Goal: Task Accomplishment & Management: Use online tool/utility

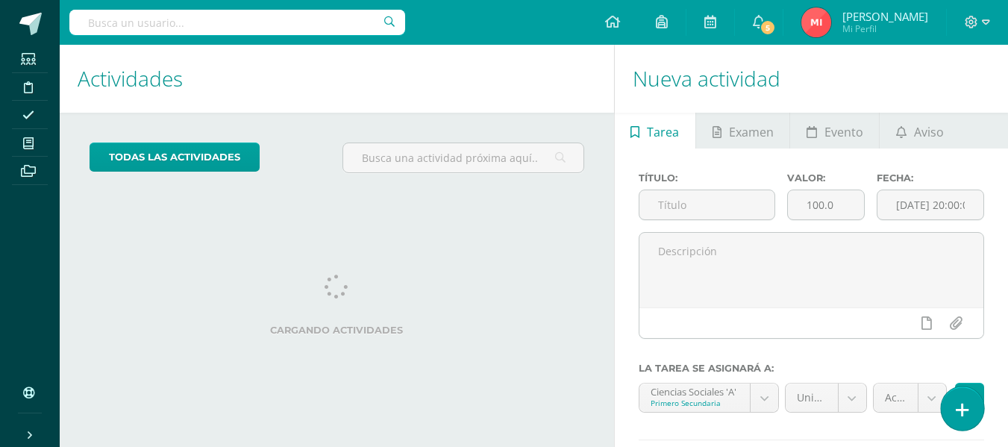
click at [961, 404] on icon at bounding box center [962, 409] width 13 height 17
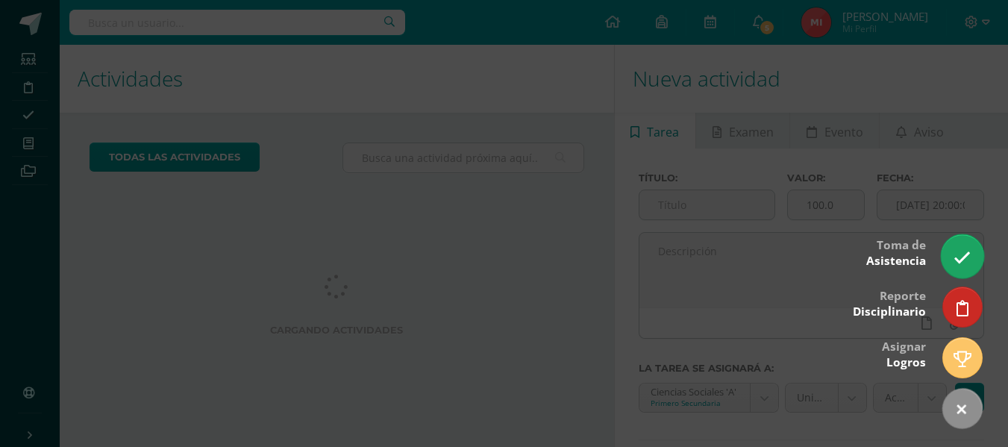
click at [962, 254] on icon at bounding box center [961, 257] width 17 height 17
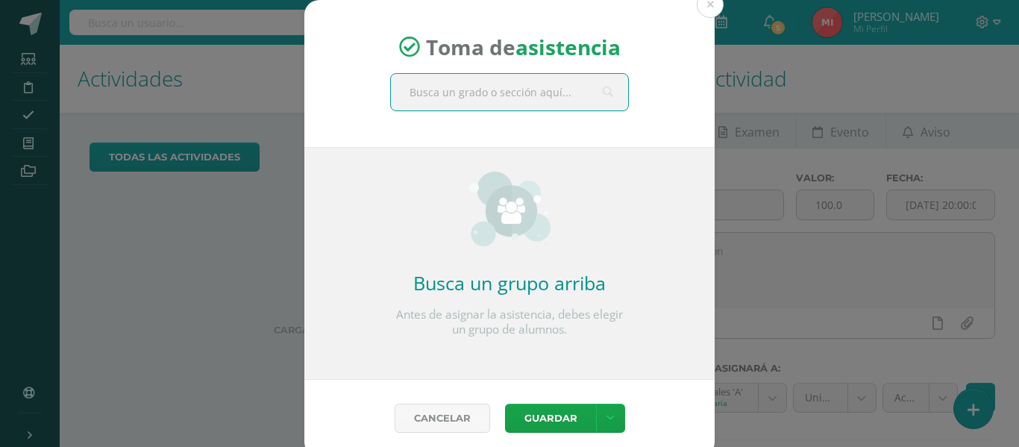
click at [562, 96] on input "text" at bounding box center [509, 92] width 237 height 37
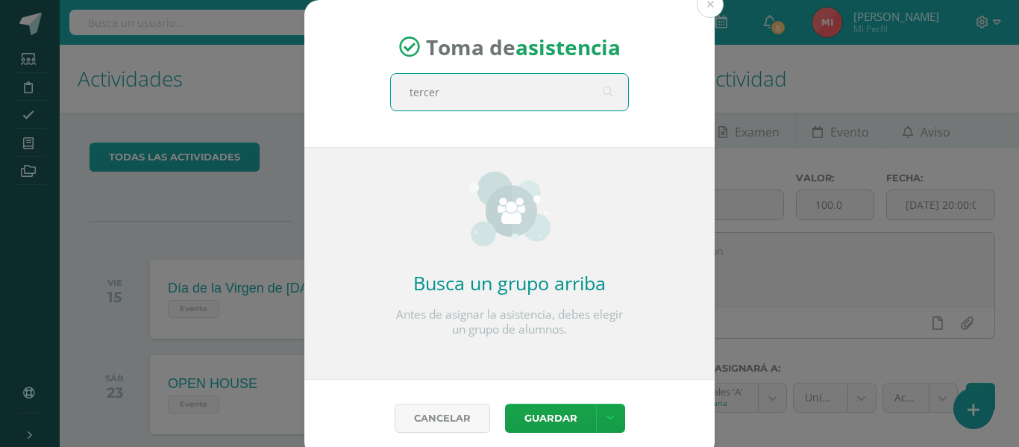
type input "tercero"
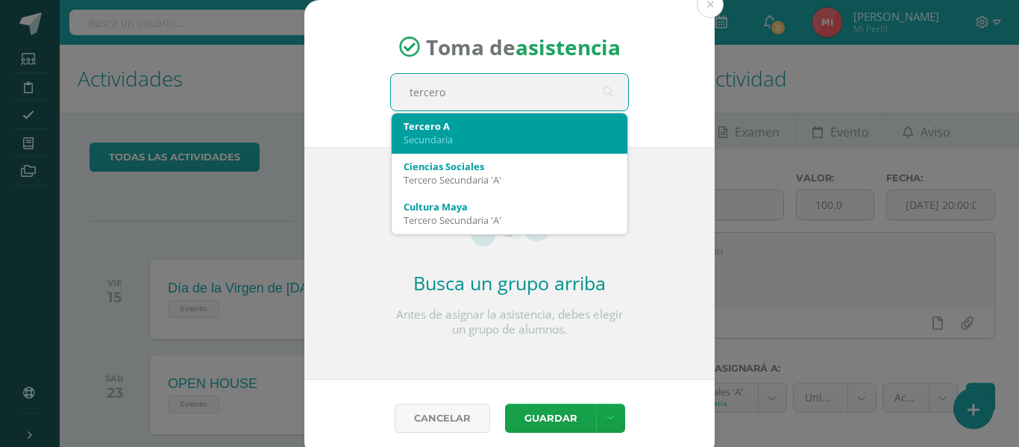
click at [500, 140] on div "Secundaria" at bounding box center [510, 139] width 212 height 13
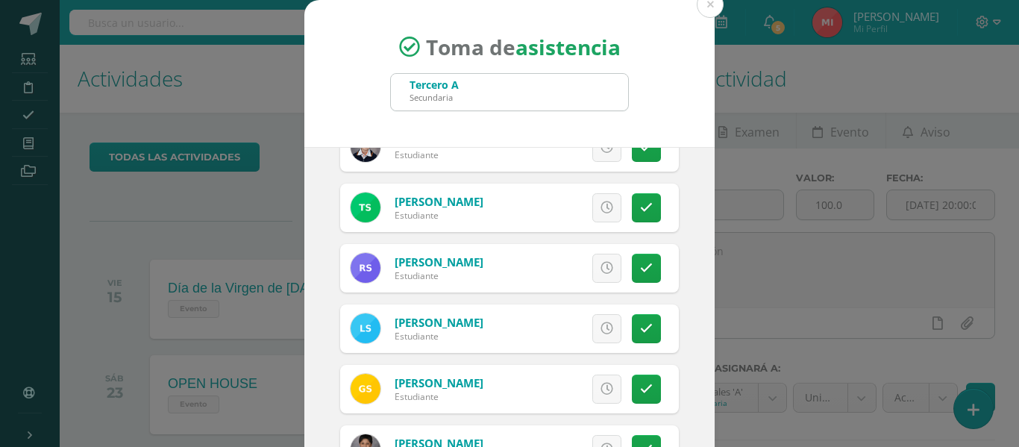
scroll to position [1119, 0]
click at [640, 330] on icon at bounding box center [646, 328] width 13 height 13
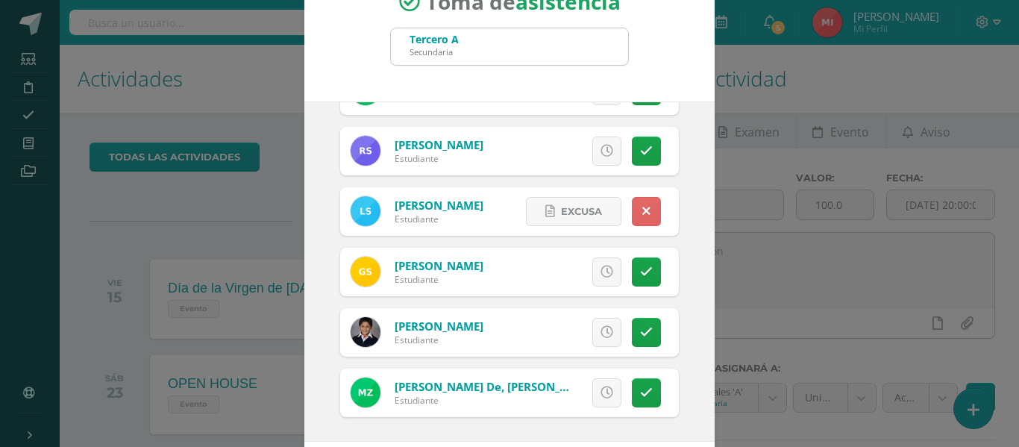
scroll to position [117, 0]
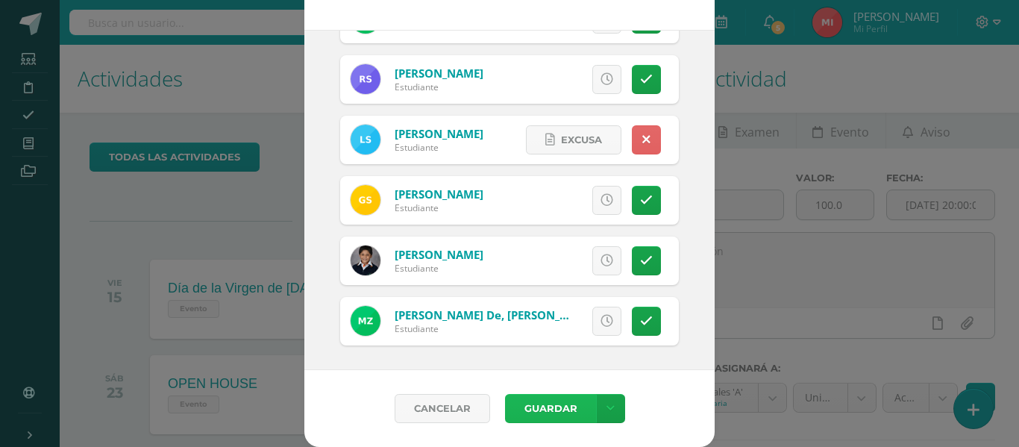
click at [569, 402] on button "Guardar" at bounding box center [550, 408] width 91 height 29
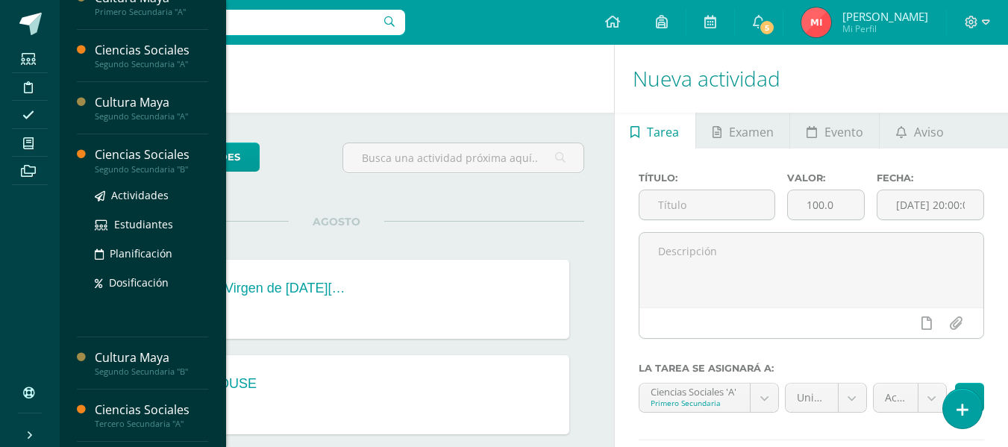
scroll to position [224, 0]
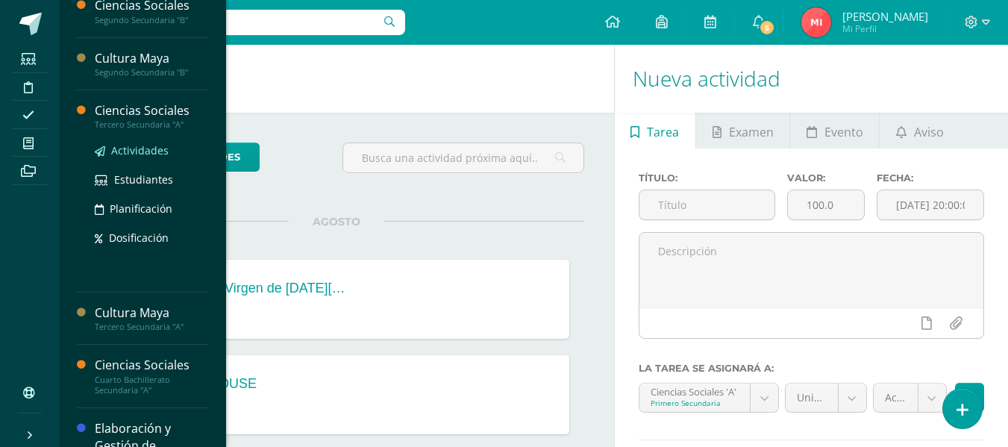
click at [135, 151] on span "Actividades" at bounding box center [139, 150] width 57 height 14
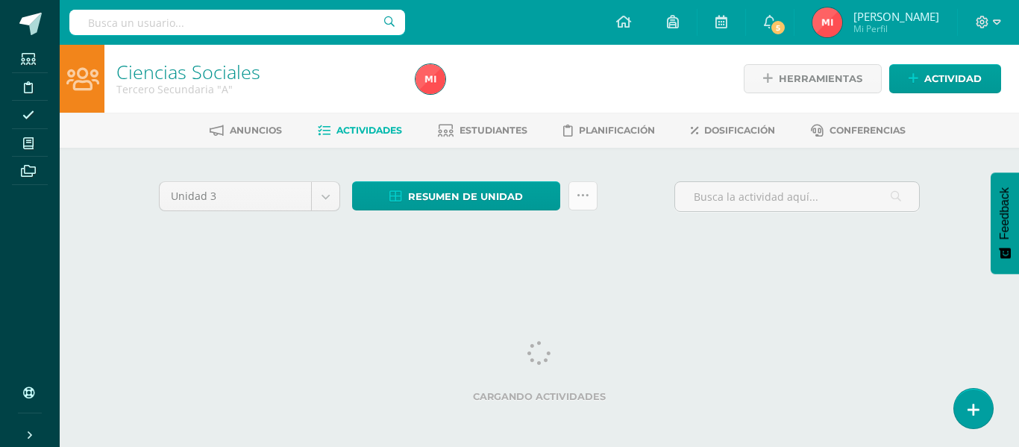
click at [582, 200] on icon at bounding box center [583, 195] width 13 height 13
click at [537, 245] on div "Unidad 3 Unidad 1 Unidad 2 Unidad 3 Unidad 4 Resumen de unidad Descargar como H…" at bounding box center [539, 215] width 773 height 75
click at [581, 200] on icon at bounding box center [583, 195] width 13 height 13
click at [574, 194] on link at bounding box center [582, 195] width 29 height 29
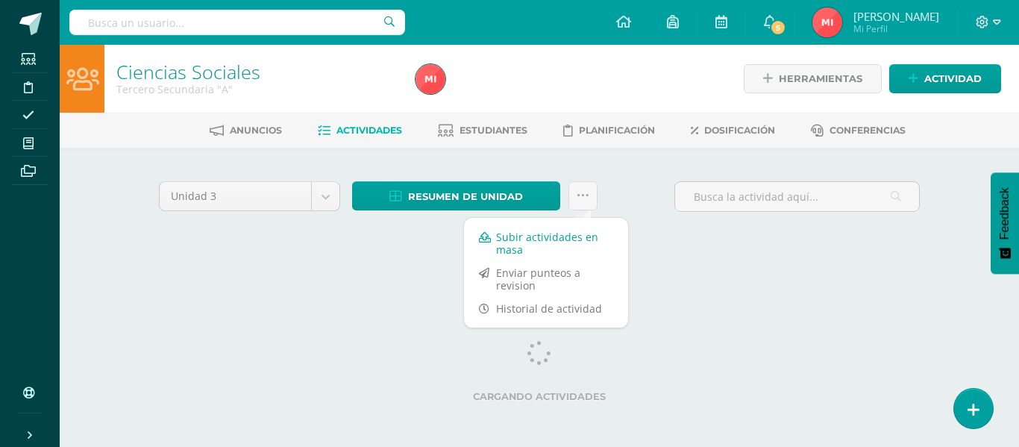
click at [536, 232] on link "Subir actividades en masa" at bounding box center [546, 243] width 164 height 36
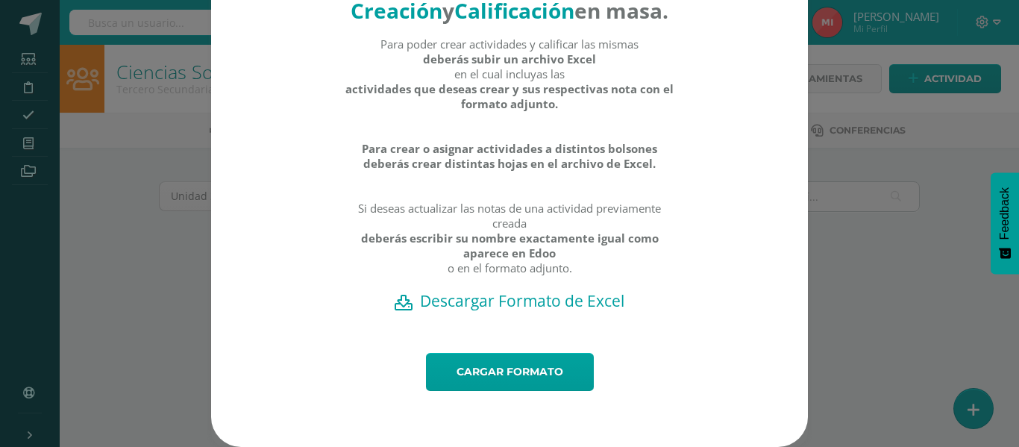
scroll to position [84, 0]
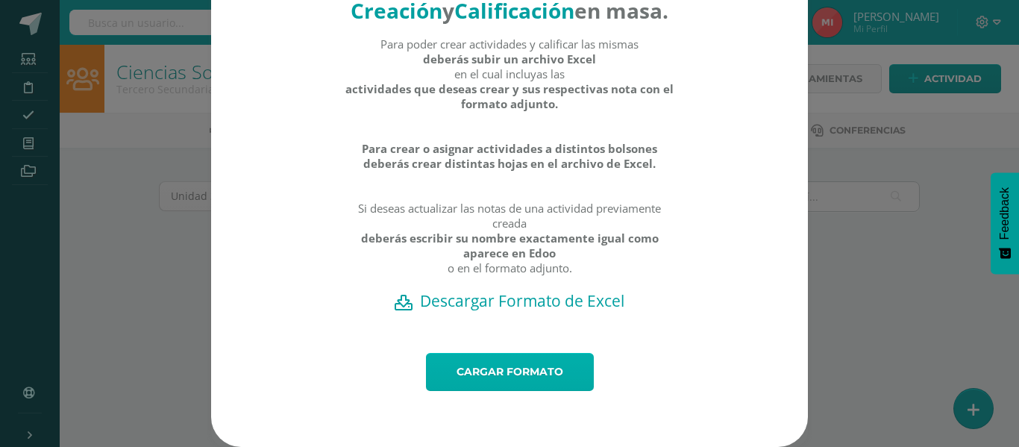
click at [499, 367] on link "Cargar formato" at bounding box center [510, 372] width 168 height 38
